Goal: Task Accomplishment & Management: Use online tool/utility

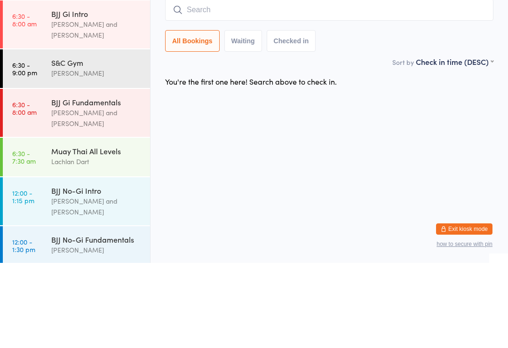
scroll to position [157, 0]
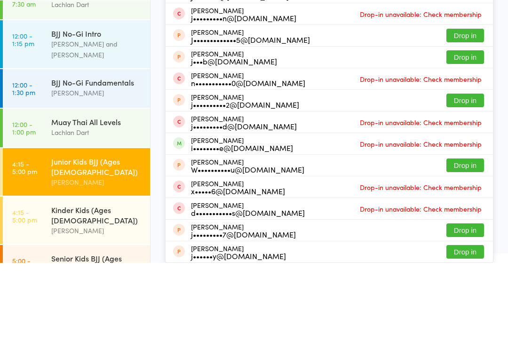
click at [349, 12] on input "Jet" at bounding box center [329, 14] width 328 height 22
type input "Jet"
click at [472, 54] on button "Drop in" at bounding box center [466, 56] width 38 height 14
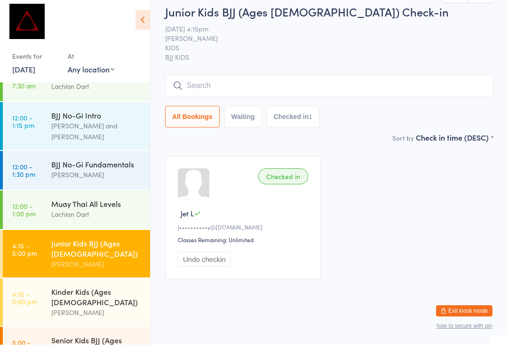
scroll to position [3, 0]
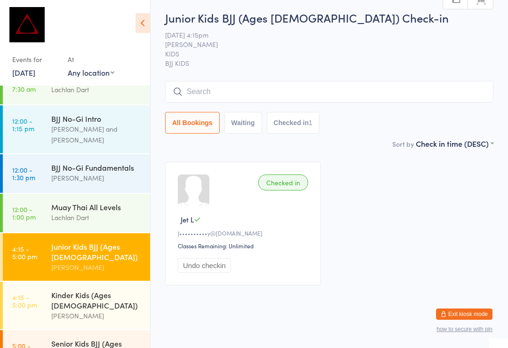
click at [382, 35] on span "[DATE] 4:15pm" at bounding box center [322, 34] width 314 height 9
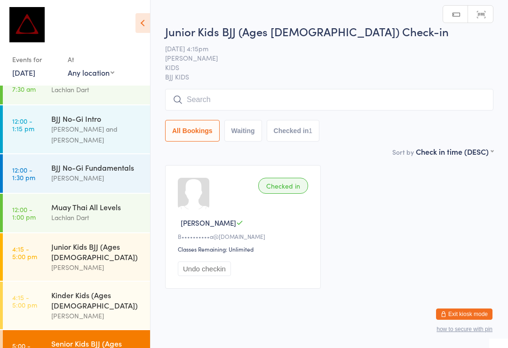
click at [320, 99] on input "search" at bounding box center [329, 100] width 328 height 22
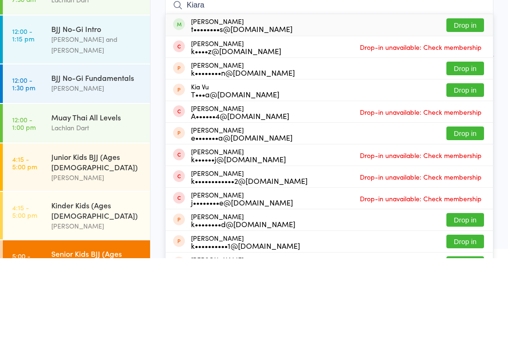
type input "Kiara"
click at [472, 108] on button "Drop in" at bounding box center [466, 115] width 38 height 14
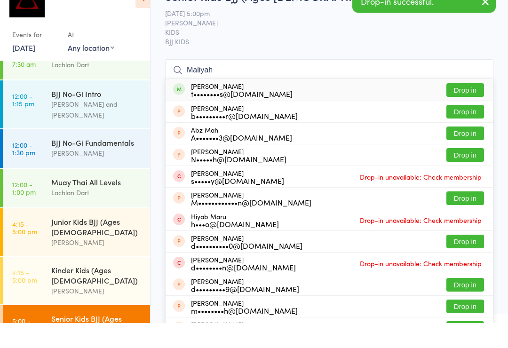
type input "Maliyah"
click at [464, 108] on button "Drop in" at bounding box center [466, 115] width 38 height 14
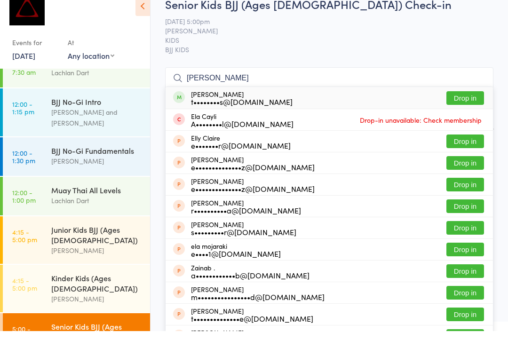
type input "[PERSON_NAME]"
click at [460, 108] on button "Drop in" at bounding box center [466, 115] width 38 height 14
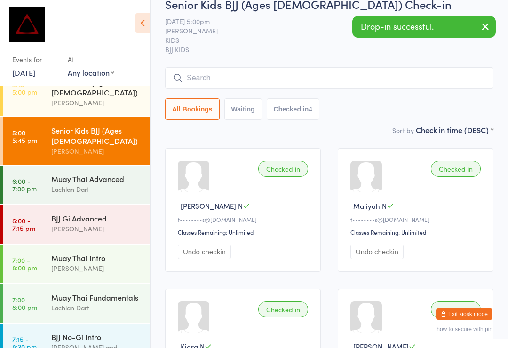
scroll to position [370, 0]
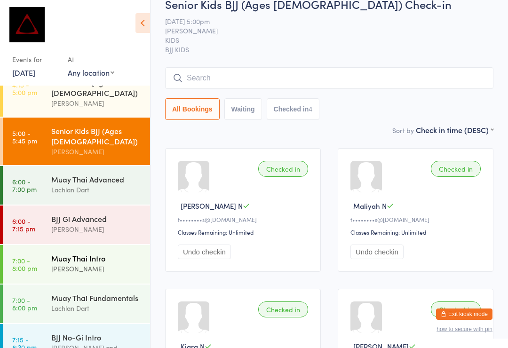
click at [88, 264] on div "[PERSON_NAME]" at bounding box center [96, 269] width 91 height 11
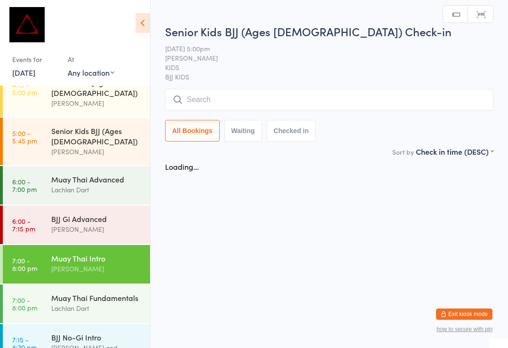
click at [306, 102] on input "search" at bounding box center [329, 100] width 328 height 22
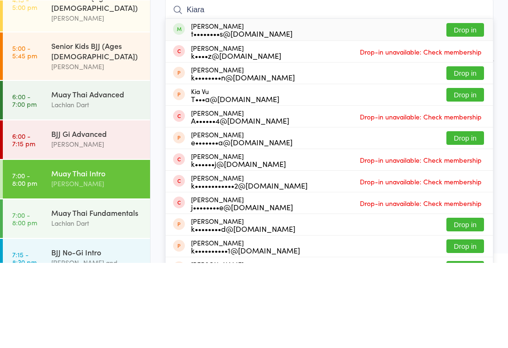
type input "Kiara"
click at [463, 108] on button "Drop in" at bounding box center [466, 115] width 38 height 14
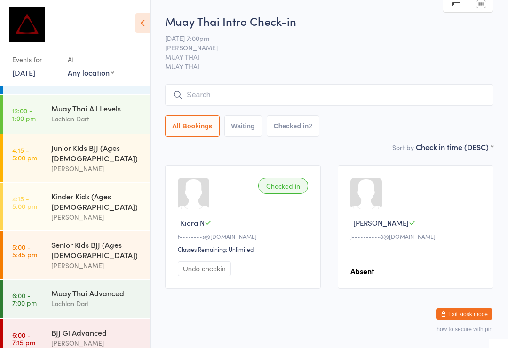
scroll to position [256, 0]
click at [116, 261] on div "[PERSON_NAME]" at bounding box center [96, 266] width 91 height 11
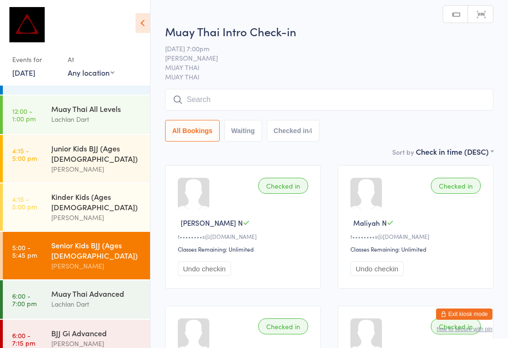
click at [376, 104] on input "search" at bounding box center [329, 100] width 328 height 22
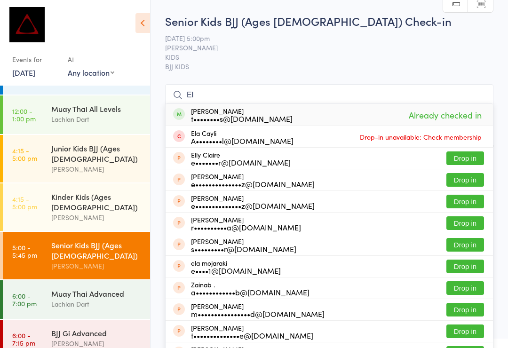
type input "E"
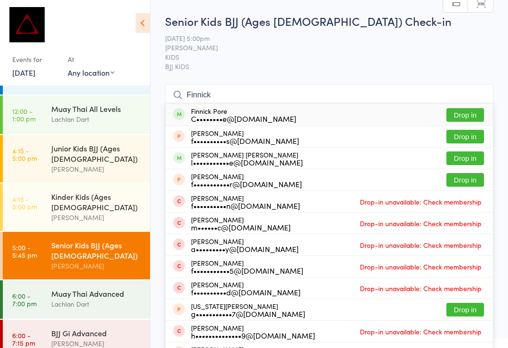
type input "Finnick"
click at [462, 113] on button "Drop in" at bounding box center [466, 115] width 38 height 14
